Goal: Find specific page/section: Find specific page/section

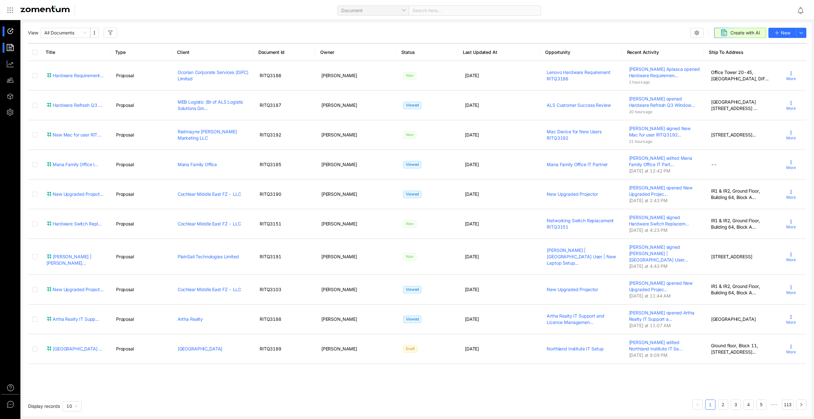
click at [10, 27] on div at bounding box center [13, 31] width 14 height 10
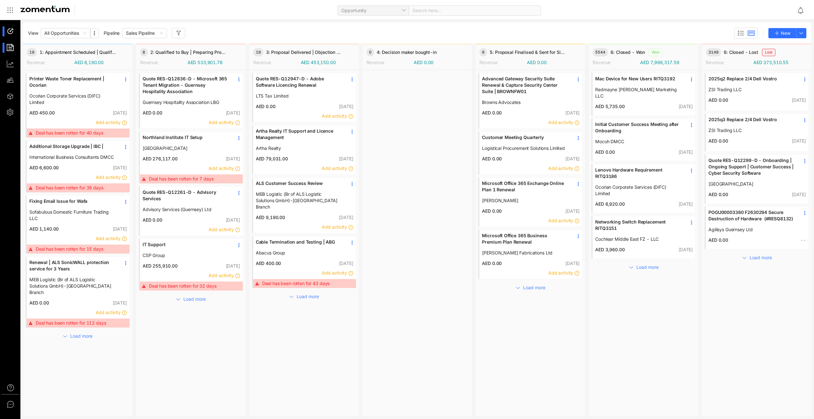
click at [13, 50] on div at bounding box center [13, 48] width 14 height 10
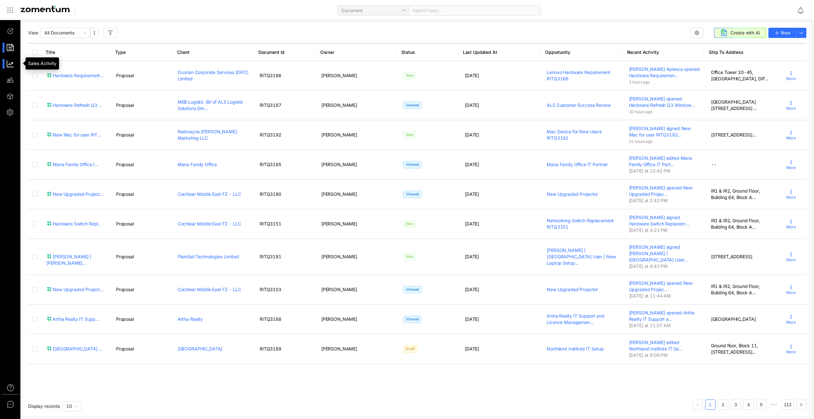
click at [12, 67] on div at bounding box center [13, 64] width 14 height 10
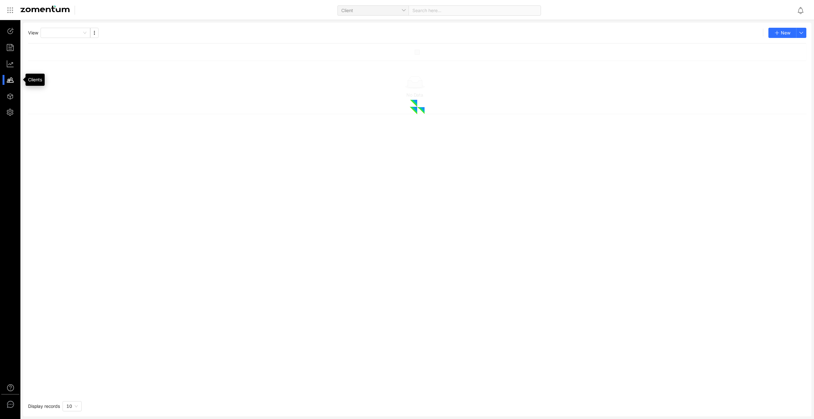
click at [11, 82] on div at bounding box center [13, 80] width 14 height 10
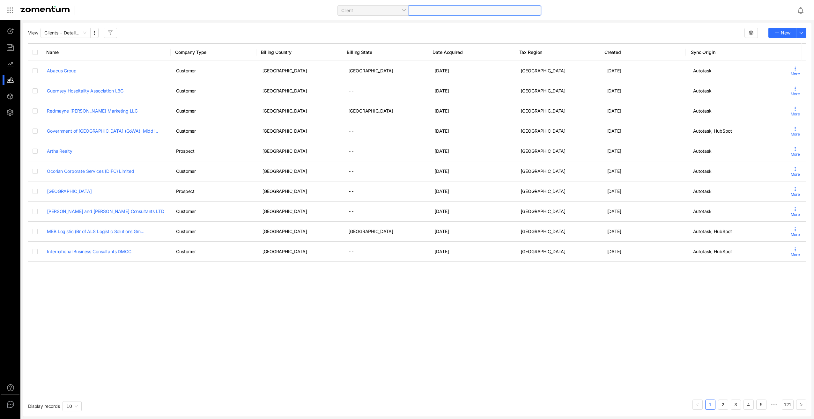
click at [418, 8] on div at bounding box center [475, 10] width 132 height 10
type input "***"
click at [404, 23] on div "EHS Africa Logistics [DOMAIN_NAME]" at bounding box center [448, 26] width 180 height 13
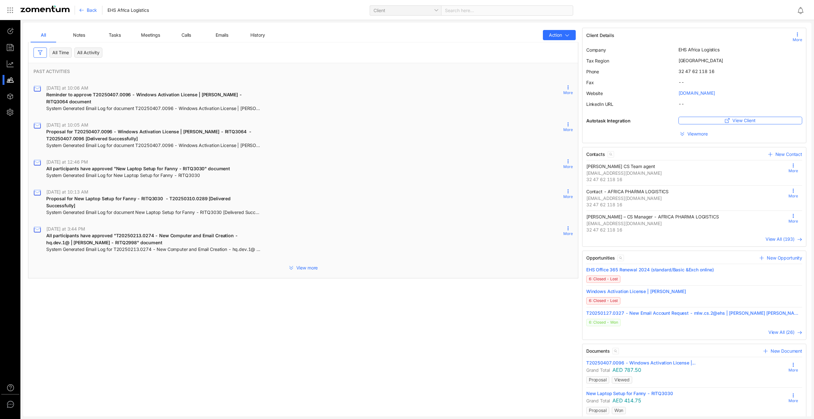
click at [298, 263] on button "View more" at bounding box center [303, 268] width 550 height 10
